Goal: Task Accomplishment & Management: Manage account settings

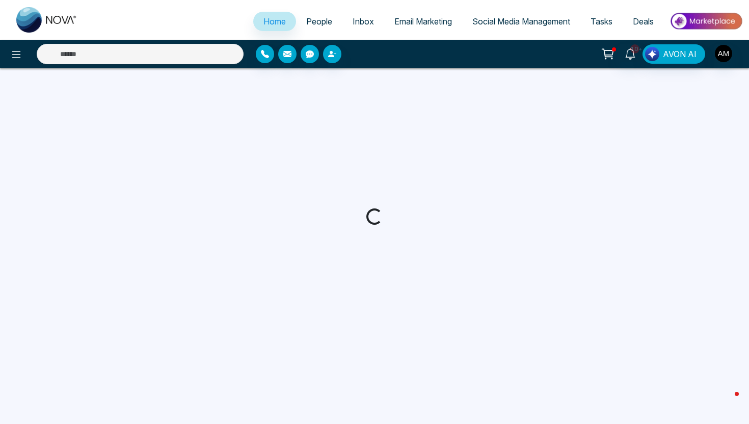
select select "*"
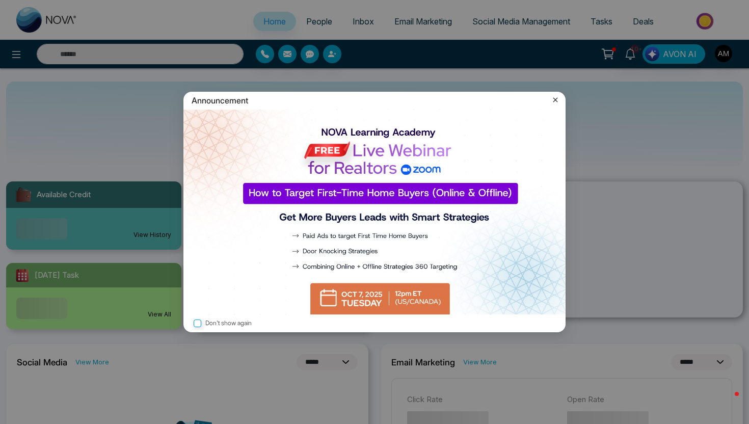
click at [554, 103] on icon at bounding box center [555, 100] width 10 height 10
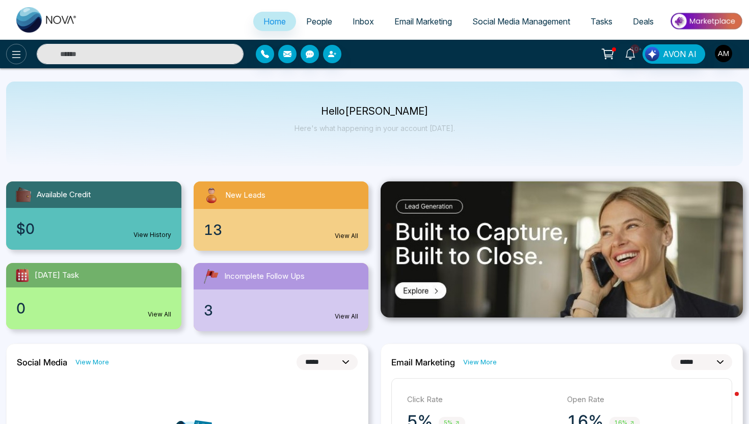
click at [12, 59] on icon at bounding box center [16, 54] width 12 height 12
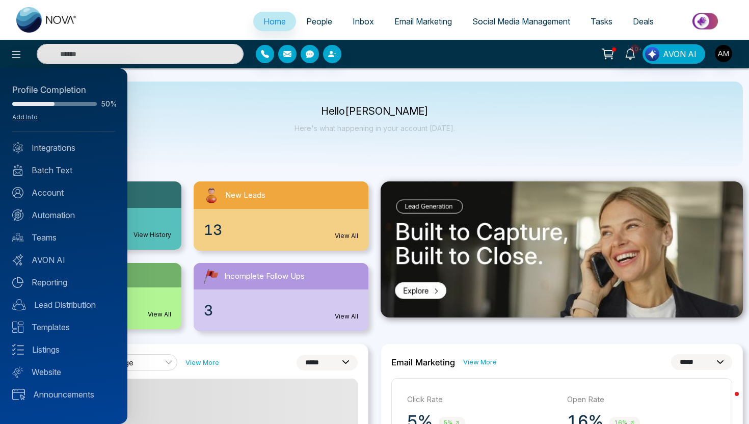
click at [63, 163] on div "Profile Completion 50% Add Info Integrations Batch Text Account Automation Team…" at bounding box center [63, 245] width 127 height 355
click at [54, 220] on link "Automation" at bounding box center [63, 215] width 103 height 12
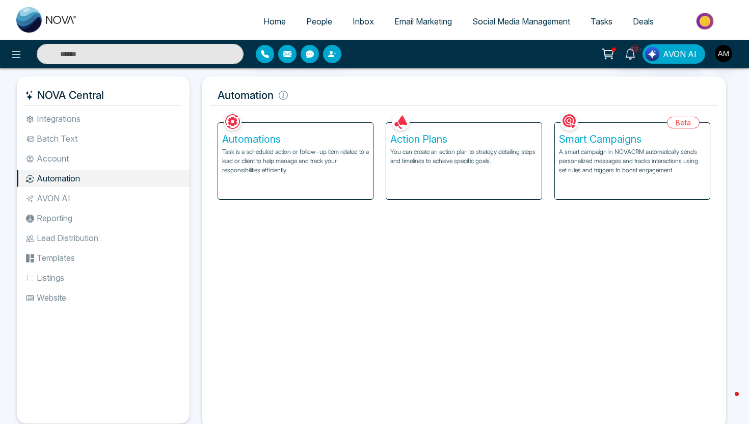
click at [351, 159] on p "Task is a scheduled action or follow-up item related to a lead or client to hel…" at bounding box center [295, 161] width 147 height 28
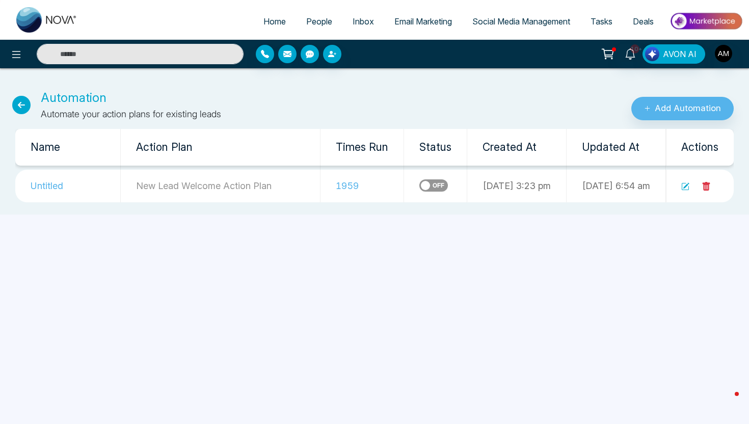
click at [687, 187] on icon at bounding box center [685, 186] width 8 height 8
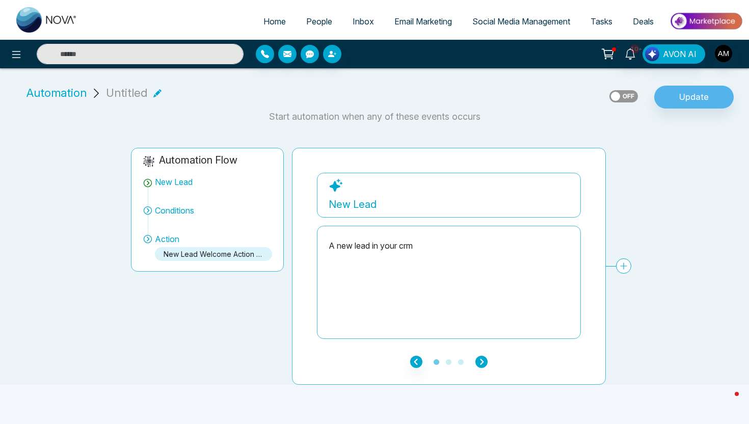
click at [486, 363] on icon "button" at bounding box center [481, 361] width 12 height 12
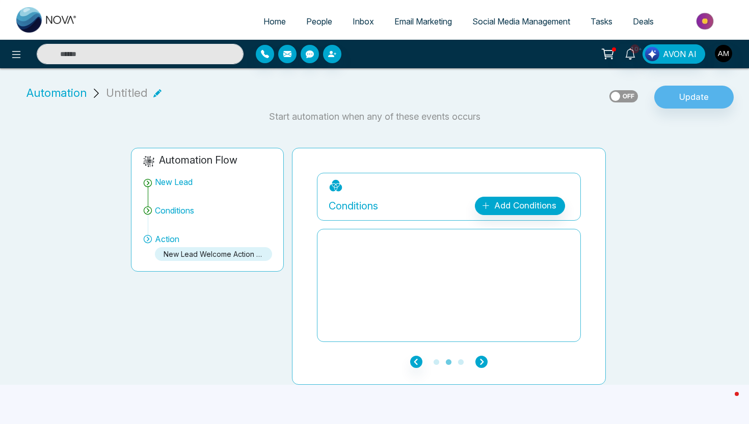
click at [485, 363] on icon "button" at bounding box center [481, 361] width 12 height 12
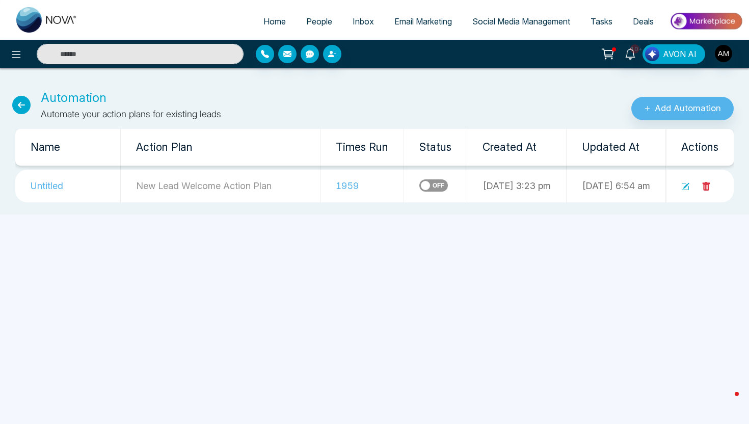
click at [24, 106] on icon at bounding box center [21, 105] width 18 height 18
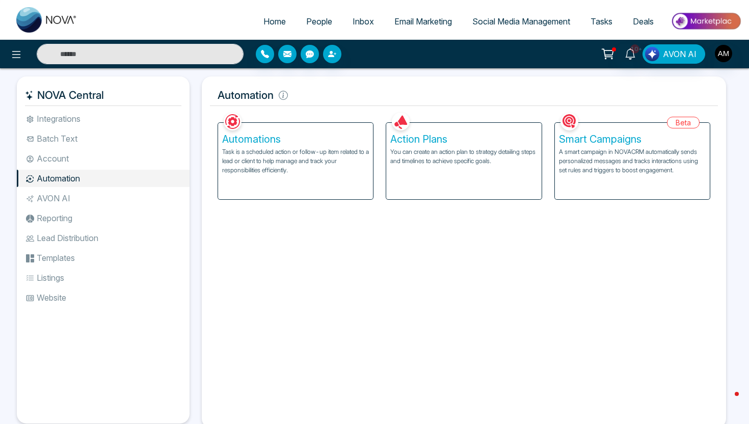
click at [473, 167] on div "Action Plans You can create an action plan to strategy detailing steps and time…" at bounding box center [463, 161] width 155 height 76
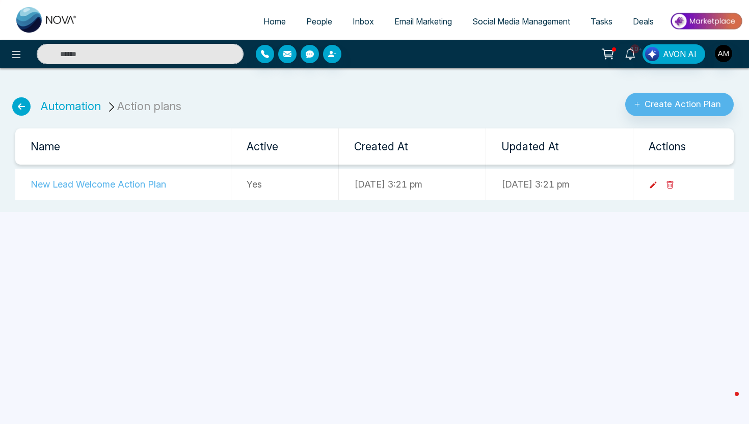
click at [656, 184] on icon at bounding box center [652, 185] width 7 height 7
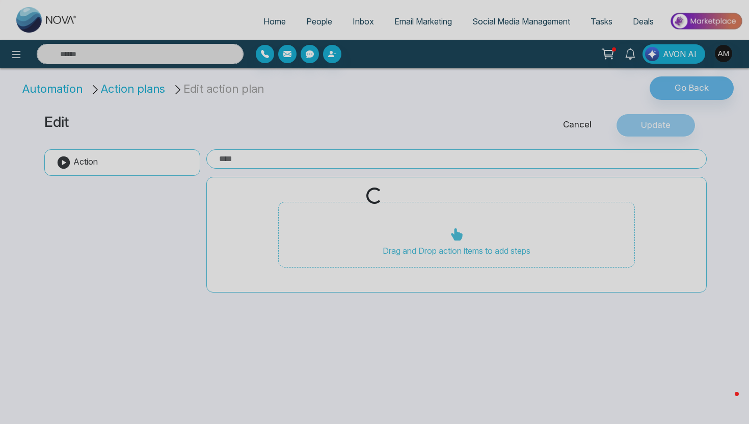
type input "**********"
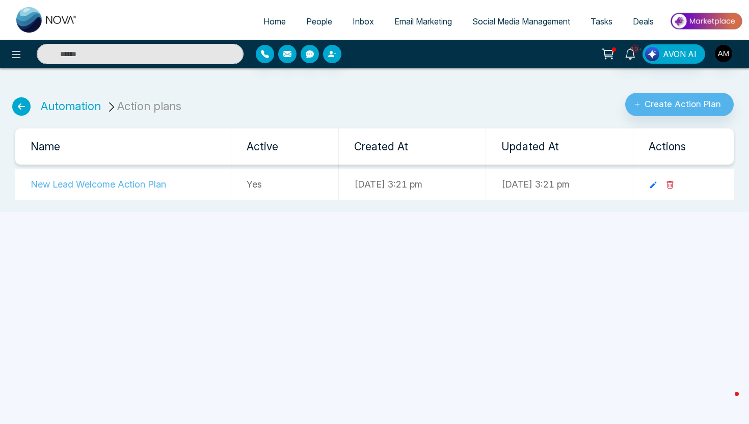
click at [24, 107] on icon at bounding box center [21, 106] width 18 height 18
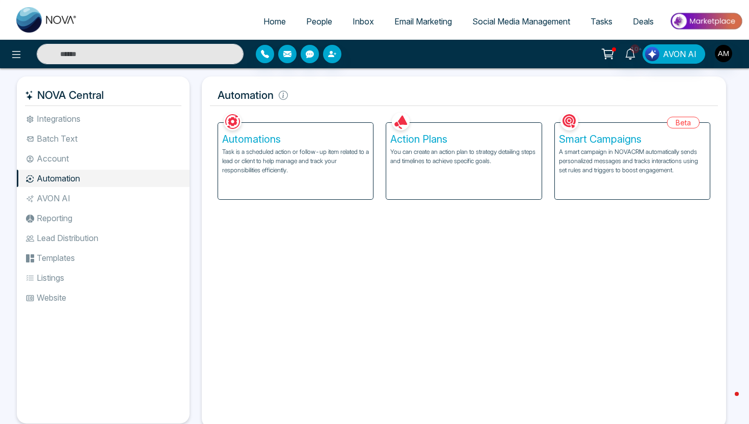
click at [314, 21] on span "People" at bounding box center [319, 21] width 26 height 10
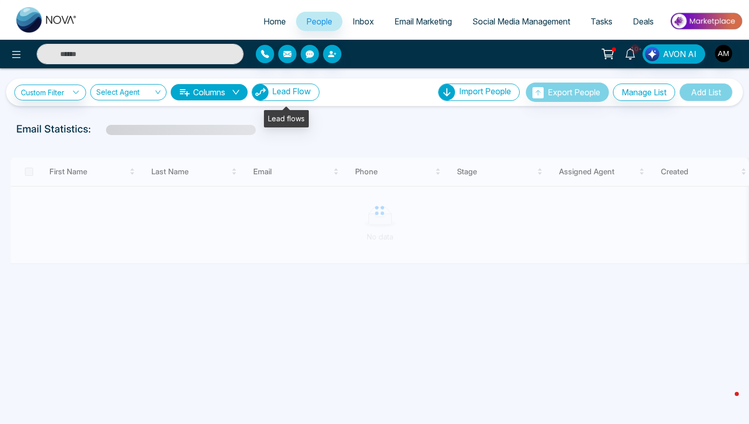
click at [272, 97] on button "Lead Flow" at bounding box center [286, 92] width 68 height 17
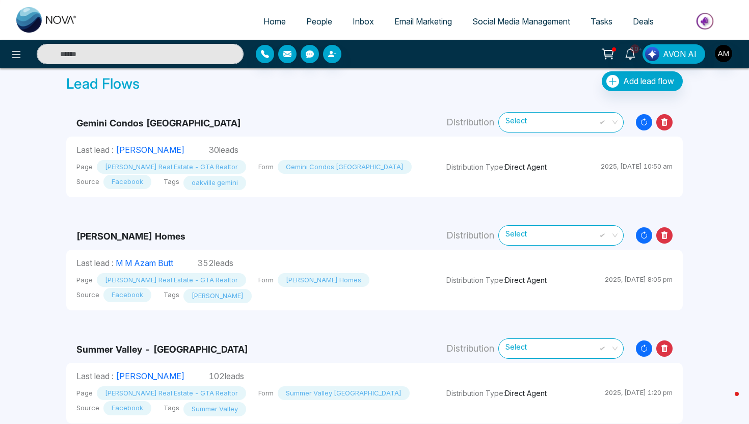
scroll to position [38, 0]
click at [532, 25] on span "Social Media Management" at bounding box center [521, 21] width 98 height 10
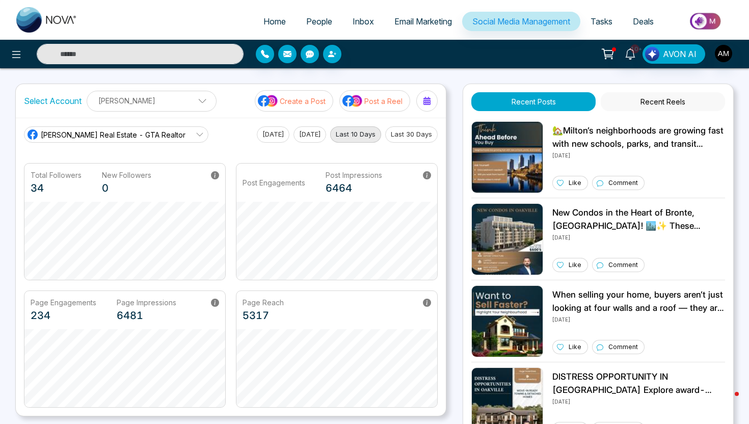
click at [319, 22] on span "People" at bounding box center [319, 21] width 26 height 10
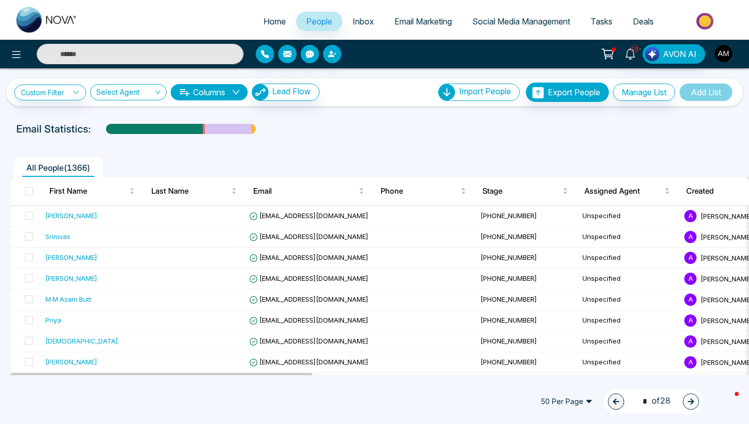
click at [727, 52] on img "button" at bounding box center [723, 53] width 17 height 17
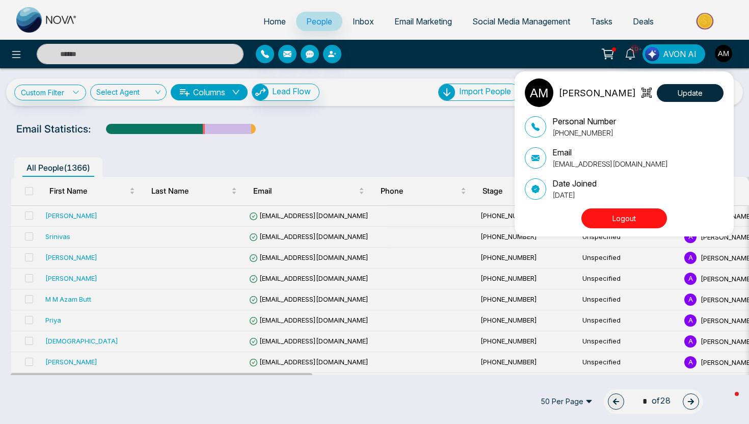
click at [640, 218] on button "Logout" at bounding box center [624, 218] width 86 height 20
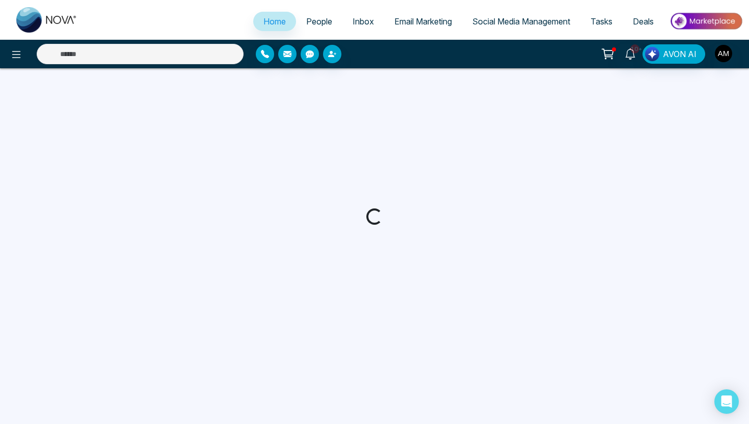
select select "*"
